Goal: Check status: Check status

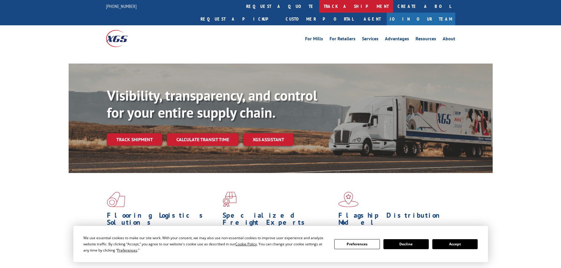
click at [319, 4] on link "track a shipment" at bounding box center [356, 6] width 74 height 13
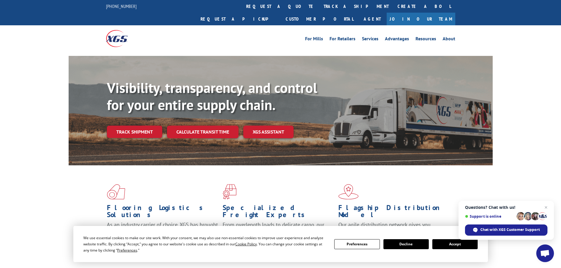
click at [319, 3] on link "track a shipment" at bounding box center [356, 6] width 74 height 13
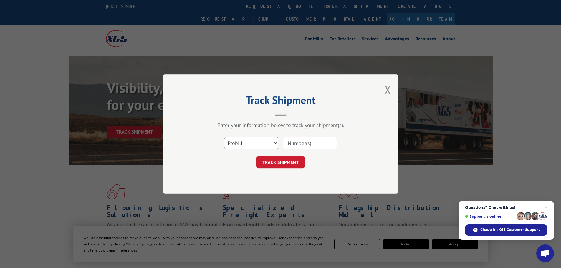
click at [262, 145] on select "Select category... Probill BOL PO" at bounding box center [251, 143] width 54 height 12
click at [315, 145] on input at bounding box center [310, 143] width 54 height 12
paste input "16755859"
type input "16755859"
click at [257, 156] on button "TRACK SHIPMENT" at bounding box center [281, 162] width 48 height 12
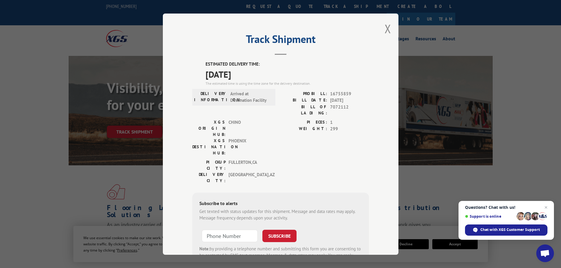
click at [273, 134] on div "XGS ORIGIN HUB: CHINO XGS DESTINATION HUB: [GEOGRAPHIC_DATA] PIECES: 1 WEIGHT: …" at bounding box center [280, 139] width 177 height 40
